Goal: Task Accomplishment & Management: Use online tool/utility

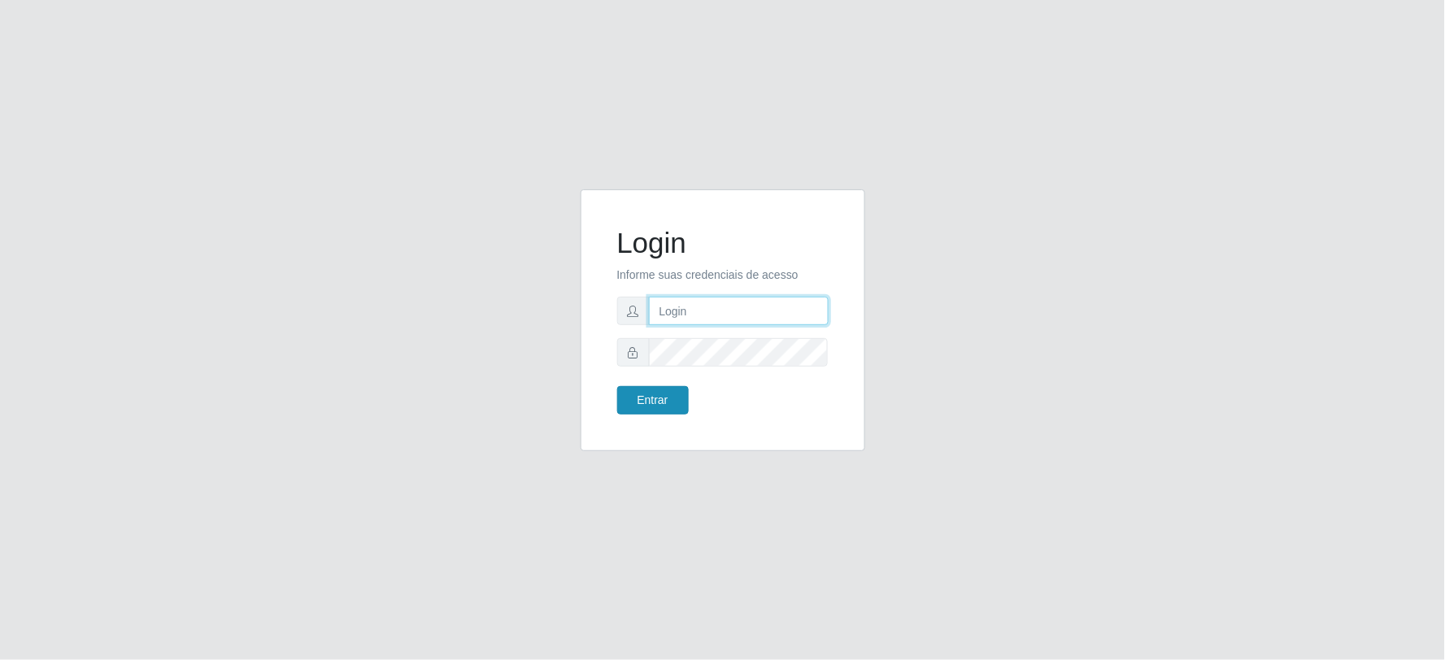
type input "[EMAIL_ADDRESS][DOMAIN_NAME]"
click at [673, 407] on button "Entrar" at bounding box center [653, 400] width 72 height 28
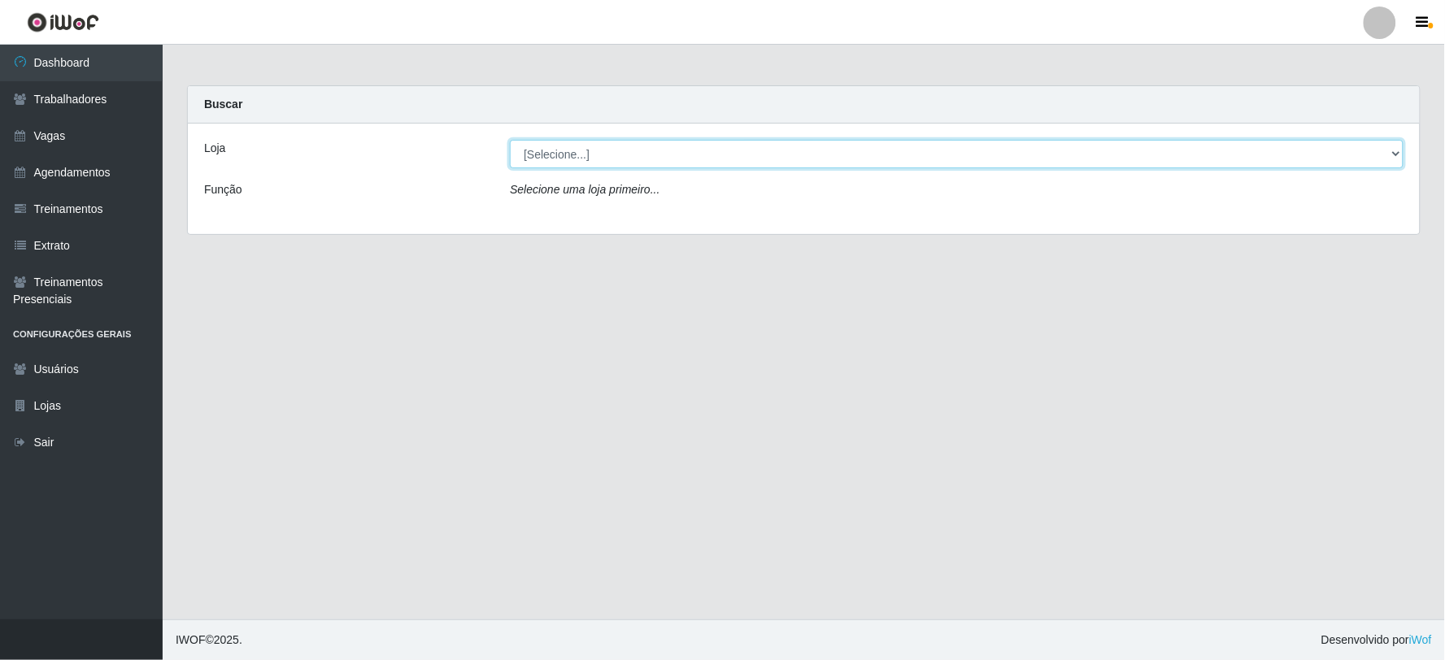
click at [932, 147] on select "[Selecione...] SuperFácil Atacado - Vale do Sol" at bounding box center [957, 154] width 894 height 28
select select "502"
click at [510, 140] on select "[Selecione...] SuperFácil Atacado - Vale do Sol" at bounding box center [957, 154] width 894 height 28
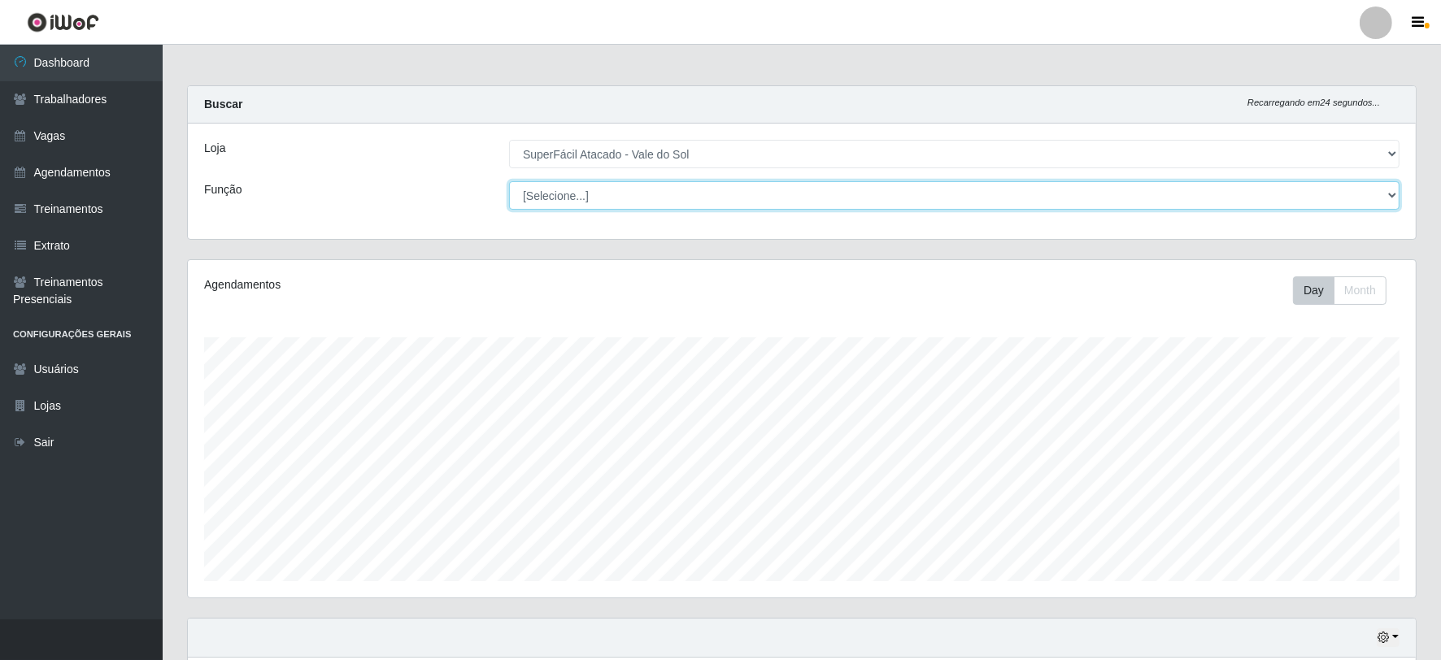
click at [884, 191] on select "[Selecione...] Embalador Embalador + Embalador ++ Operador de Caixa Operador de…" at bounding box center [954, 195] width 890 height 28
select select "22"
click at [509, 181] on select "[Selecione...] Embalador Embalador + Embalador ++ Operador de Caixa Operador de…" at bounding box center [954, 195] width 890 height 28
